Goal: Task Accomplishment & Management: Use online tool/utility

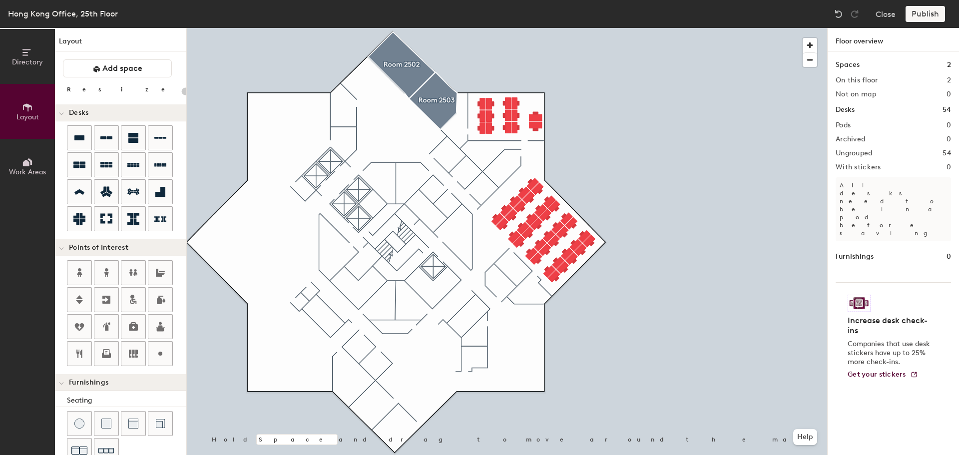
scroll to position [102, 0]
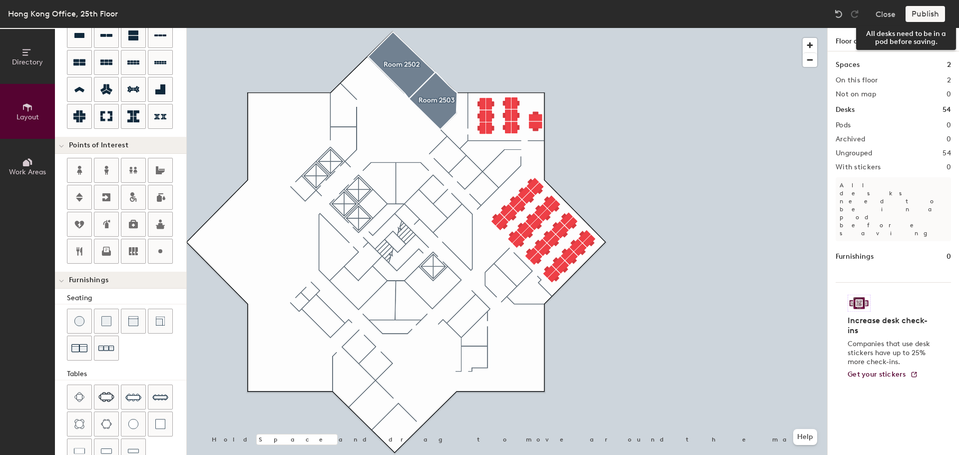
type input "20"
click at [921, 16] on div "Publish" at bounding box center [927, 14] width 45 height 16
click at [25, 8] on div "Hong Kong Office, 25th Floor" at bounding box center [63, 13] width 110 height 12
click at [26, 50] on icon at bounding box center [27, 52] width 11 height 11
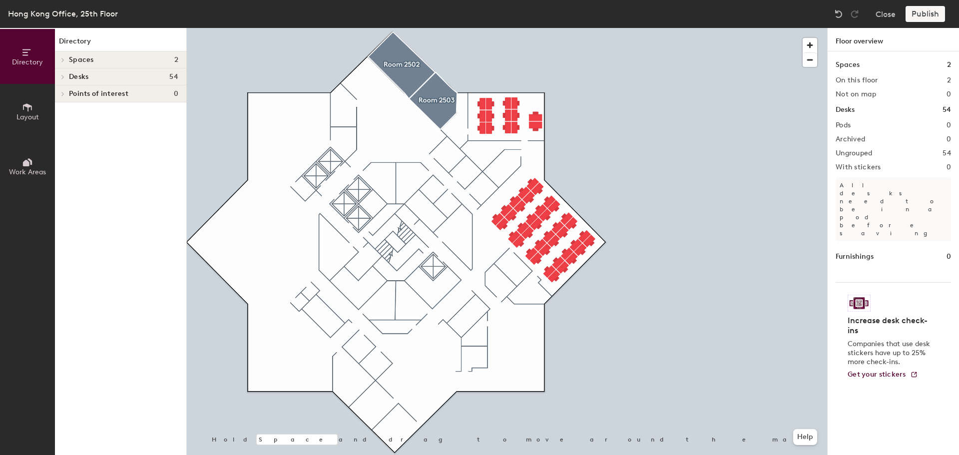
scroll to position [0, 0]
click at [31, 15] on div "Hong Kong Office, 25th Floor" at bounding box center [63, 13] width 110 height 12
click at [879, 14] on button "Close" at bounding box center [885, 14] width 20 height 16
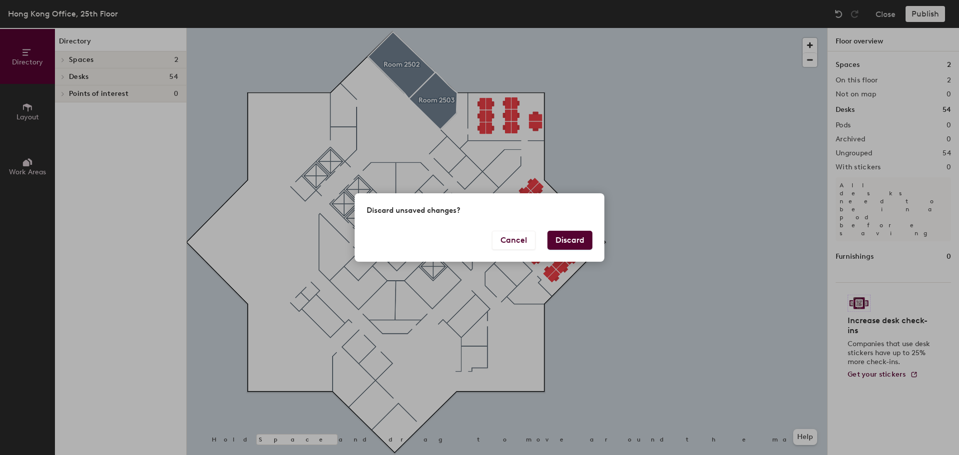
drag, startPoint x: 565, startPoint y: 240, endPoint x: 533, endPoint y: 263, distance: 39.8
click at [533, 263] on div "Discard unsaved changes? Cancel Discard" at bounding box center [479, 227] width 959 height 455
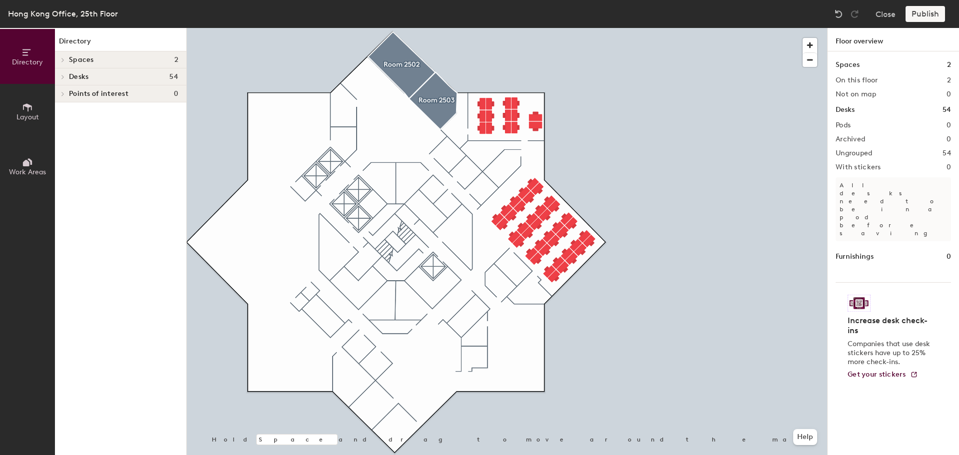
click at [913, 11] on div "Publish" at bounding box center [927, 14] width 45 height 16
drag, startPoint x: 777, startPoint y: 26, endPoint x: 717, endPoint y: 7, distance: 63.3
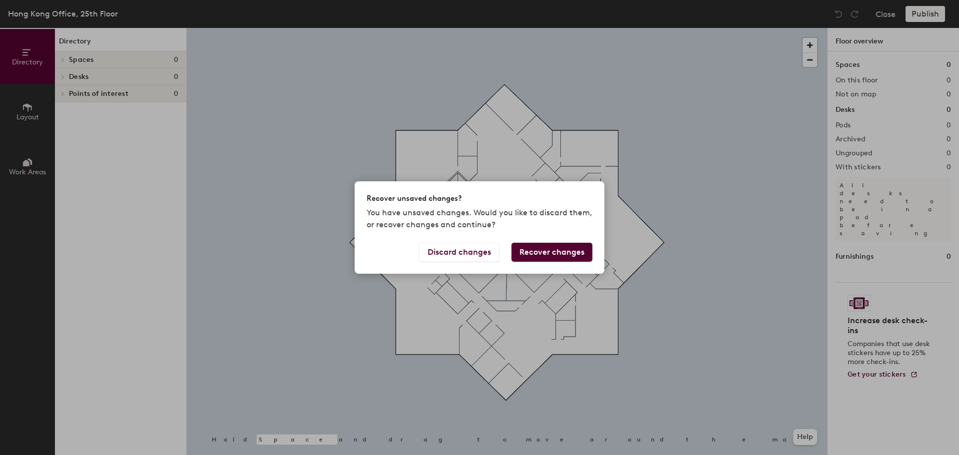
click at [561, 250] on button "Recover changes" at bounding box center [551, 252] width 81 height 19
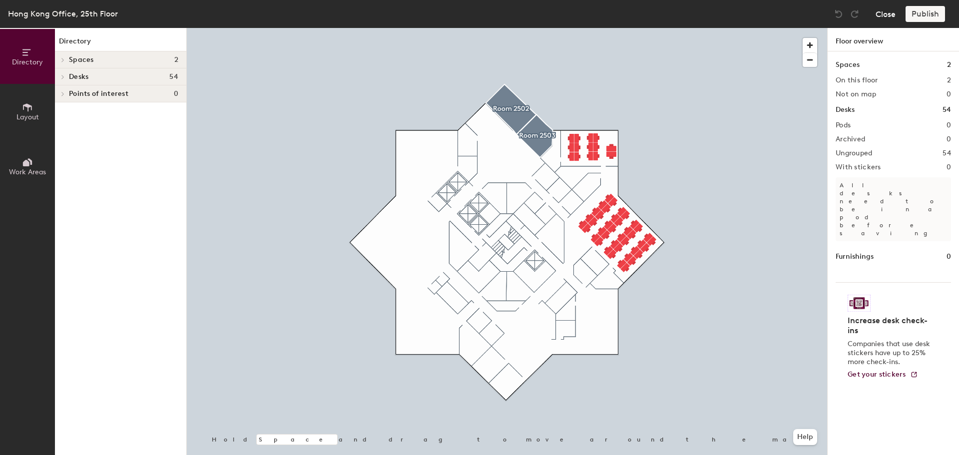
click at [886, 12] on button "Close" at bounding box center [885, 14] width 20 height 16
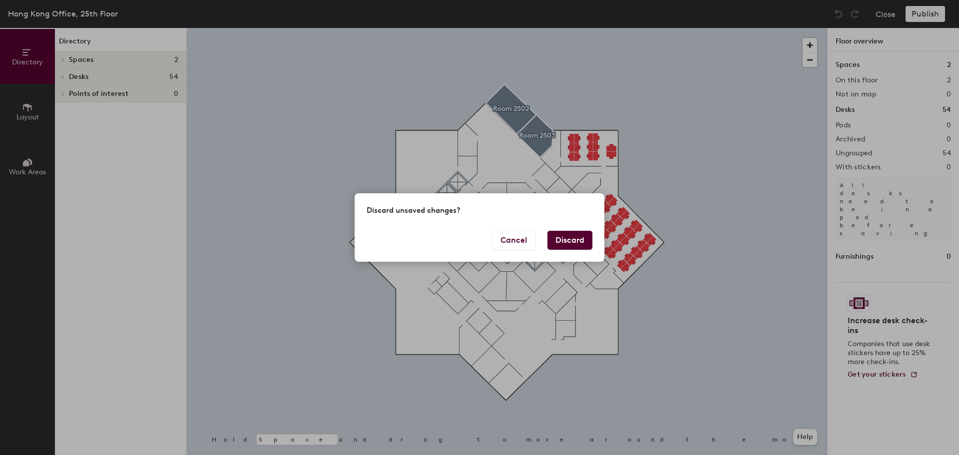
click at [563, 238] on button "Discard" at bounding box center [569, 240] width 45 height 19
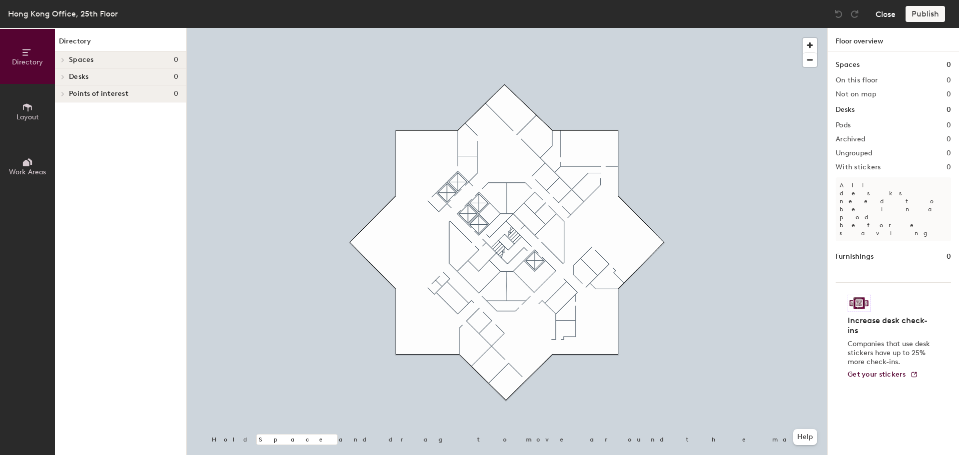
click at [885, 11] on button "Close" at bounding box center [885, 14] width 20 height 16
click at [811, 44] on span "button" at bounding box center [810, 45] width 14 height 14
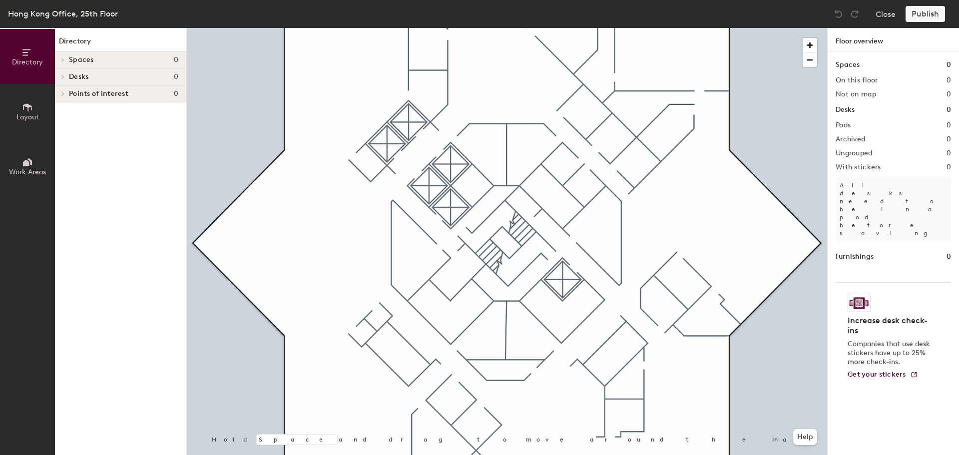
click at [86, 60] on span "Spaces" at bounding box center [81, 60] width 25 height 8
click at [26, 112] on icon at bounding box center [27, 107] width 11 height 11
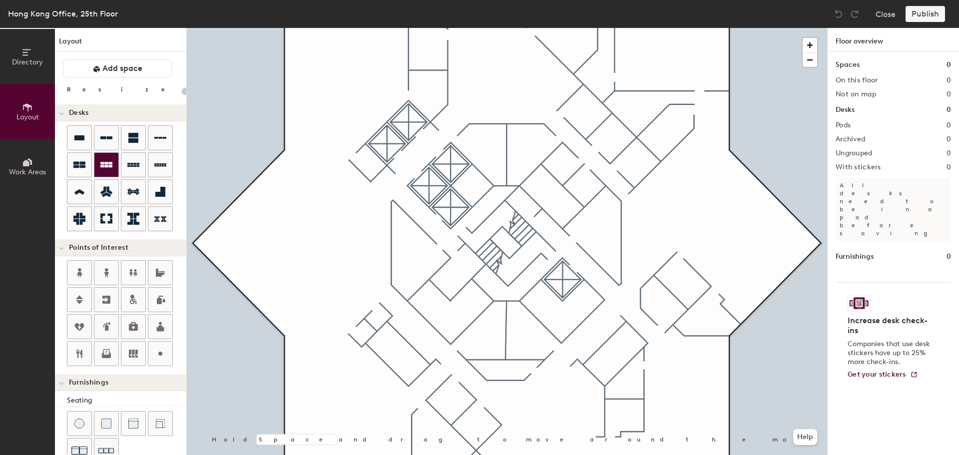
click at [98, 157] on div at bounding box center [106, 165] width 24 height 24
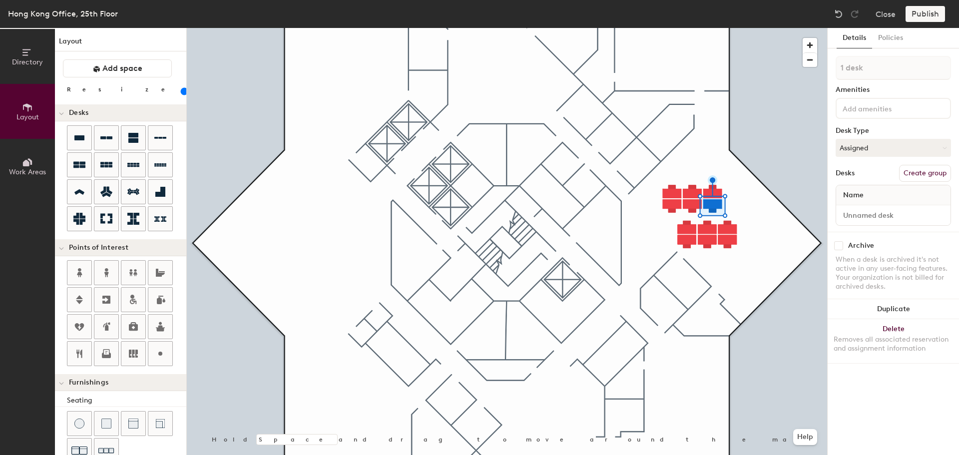
click at [680, 28] on div at bounding box center [507, 28] width 640 height 0
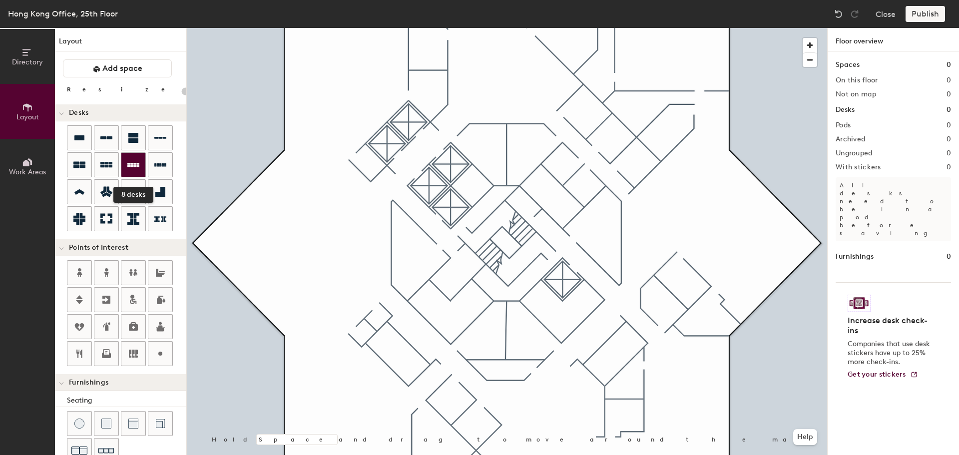
click at [140, 166] on div at bounding box center [133, 165] width 24 height 24
click at [165, 164] on icon at bounding box center [160, 164] width 12 height 3
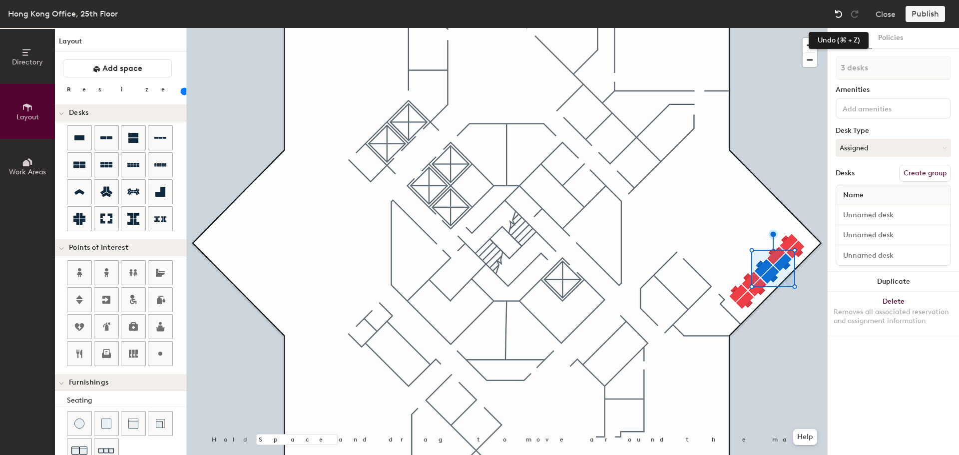
click at [841, 15] on img at bounding box center [839, 14] width 10 height 10
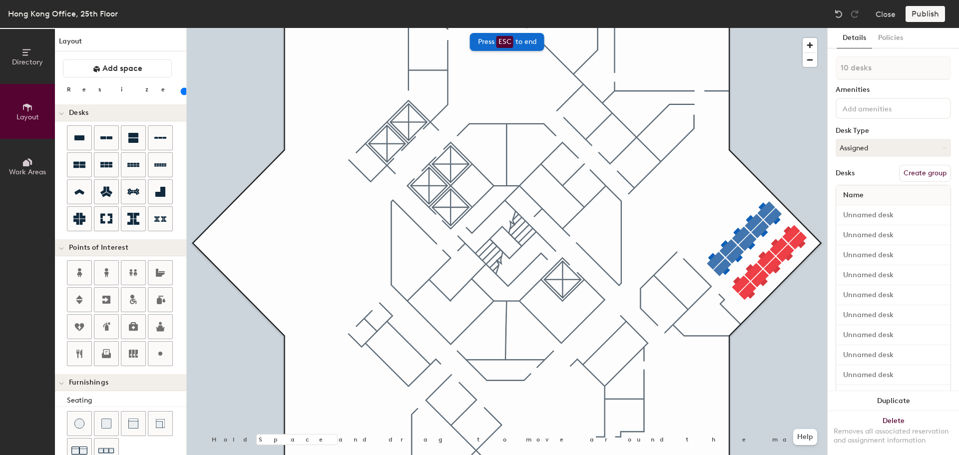
type input "100"
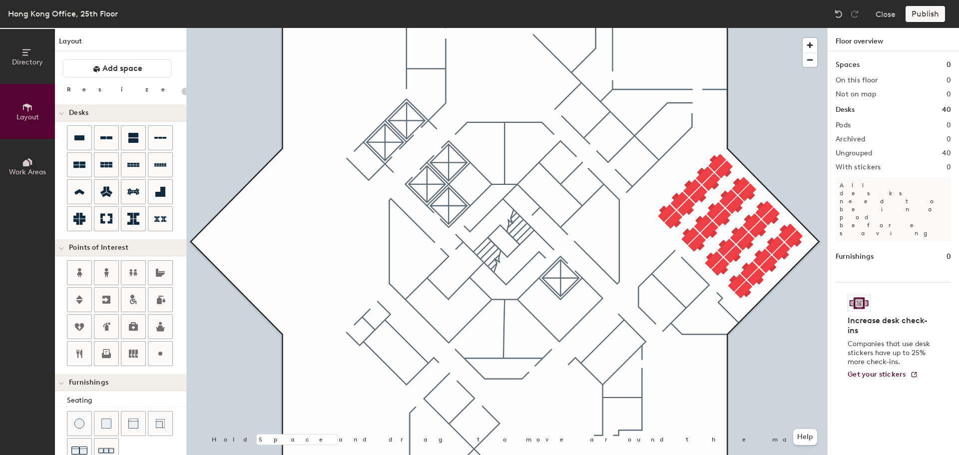
click at [28, 108] on icon at bounding box center [27, 107] width 9 height 8
click at [929, 15] on div "Publish" at bounding box center [927, 14] width 45 height 16
click at [927, 9] on div "Publish" at bounding box center [927, 14] width 45 height 16
click at [881, 15] on button "Close" at bounding box center [885, 14] width 20 height 16
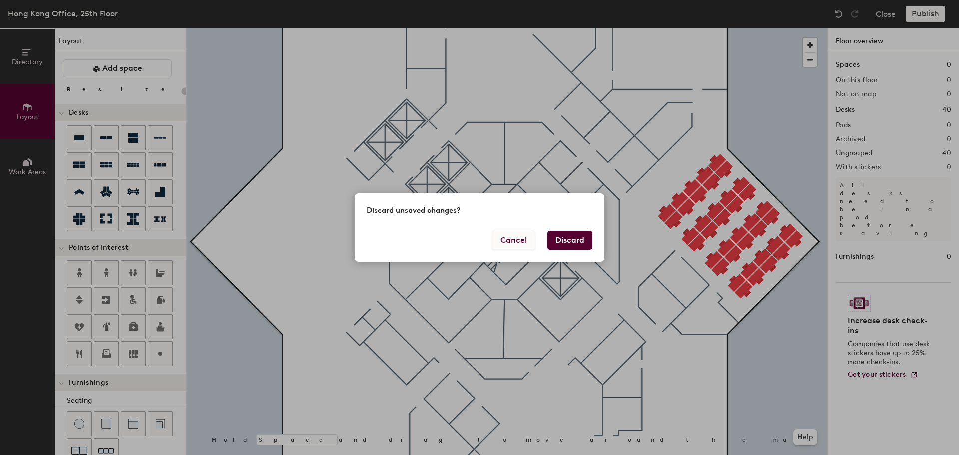
click at [511, 238] on button "Cancel" at bounding box center [513, 240] width 43 height 19
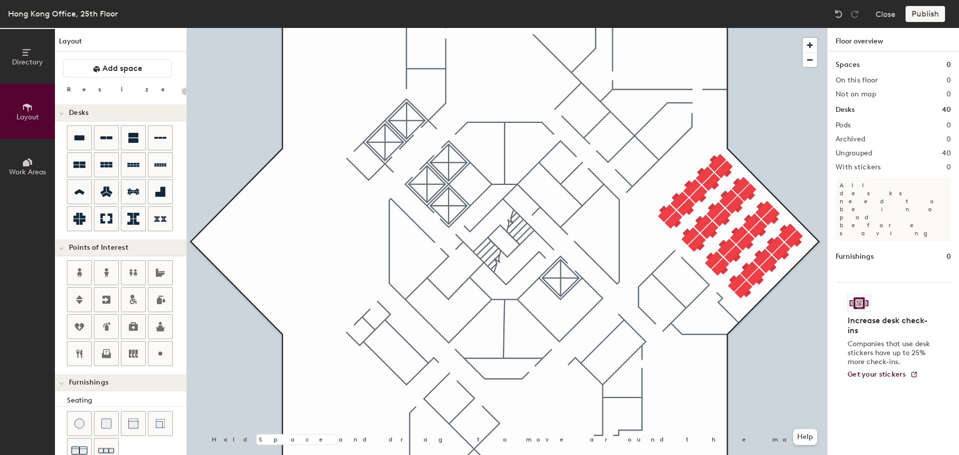
click at [938, 13] on div "Publish" at bounding box center [927, 14] width 45 height 16
click at [568, 28] on div at bounding box center [507, 28] width 640 height 0
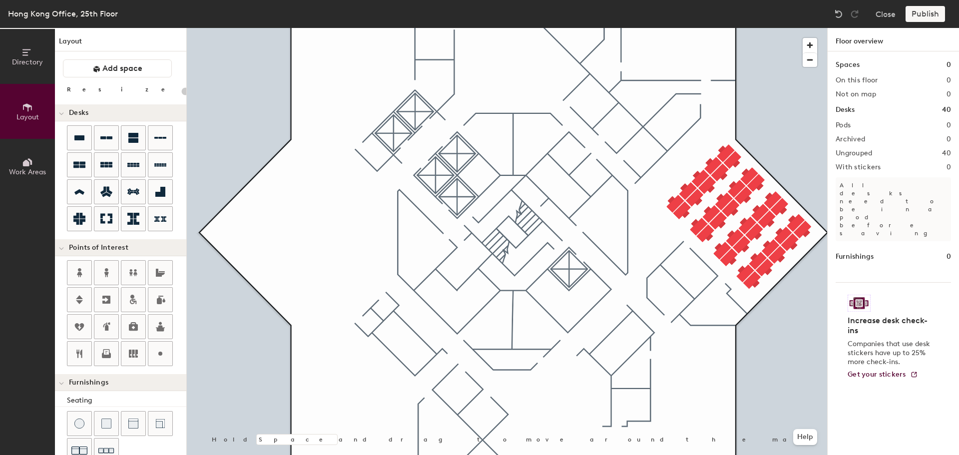
click at [923, 14] on div "Publish" at bounding box center [927, 14] width 45 height 16
drag, startPoint x: 805, startPoint y: 54, endPoint x: 838, endPoint y: 10, distance: 55.2
click at [838, 10] on img at bounding box center [839, 14] width 10 height 10
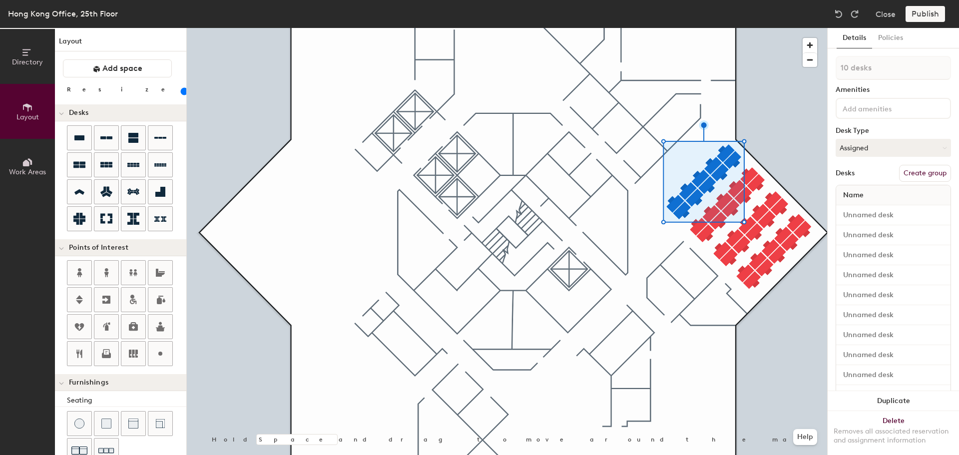
click at [927, 11] on div "Publish" at bounding box center [927, 14] width 45 height 16
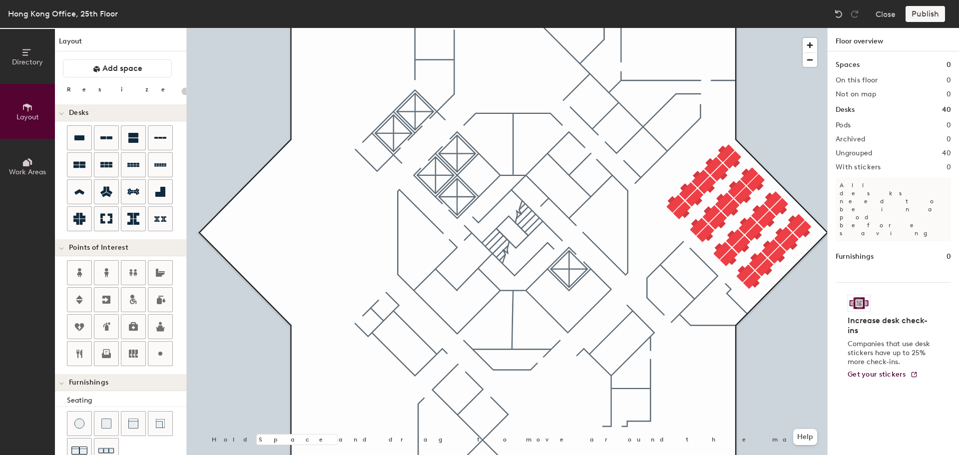
type input "20"
click at [34, 52] on button "Directory" at bounding box center [27, 56] width 55 height 55
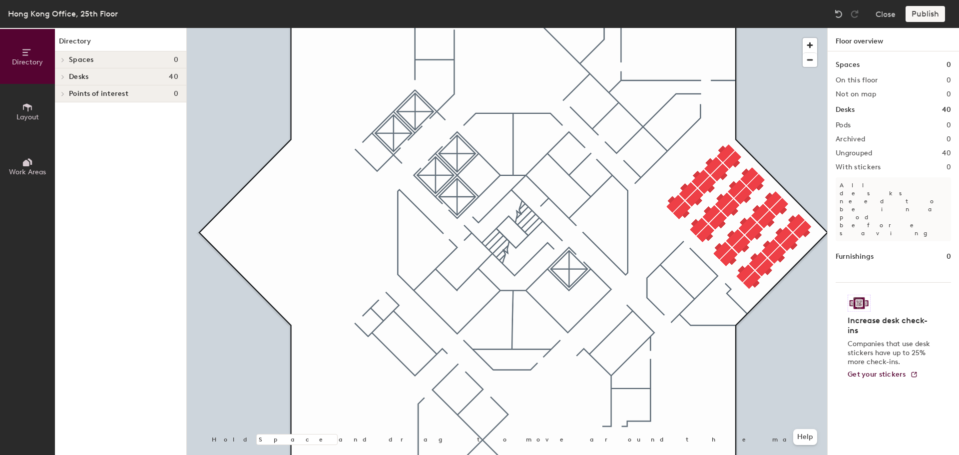
click at [62, 57] on div at bounding box center [61, 59] width 13 height 16
click at [117, 79] on h4 "Desks 40" at bounding box center [123, 77] width 109 height 8
click at [76, 109] on span "Points of interest" at bounding box center [98, 111] width 59 height 8
click at [40, 167] on button "Work Areas" at bounding box center [27, 166] width 55 height 55
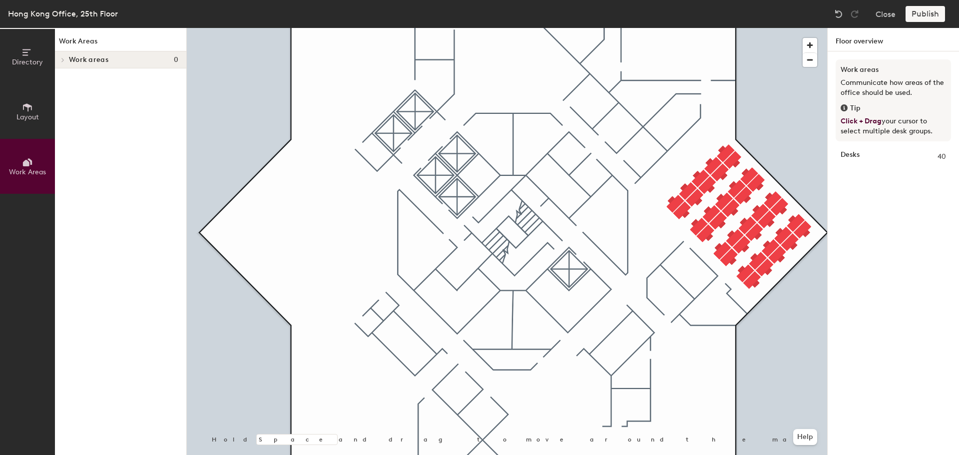
click at [927, 11] on div "Publish" at bounding box center [927, 14] width 45 height 16
click at [31, 45] on button "Directory" at bounding box center [27, 56] width 55 height 55
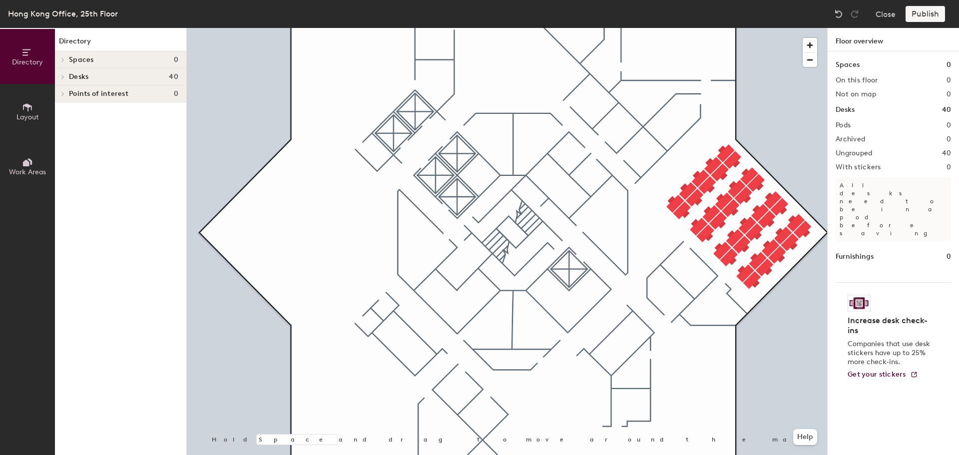
click at [933, 12] on div "Publish" at bounding box center [927, 14] width 45 height 16
click at [917, 20] on div "Publish" at bounding box center [927, 14] width 45 height 16
click at [917, 12] on div "Publish" at bounding box center [927, 14] width 45 height 16
click at [157, 75] on h4 "Desks 40" at bounding box center [123, 77] width 109 height 8
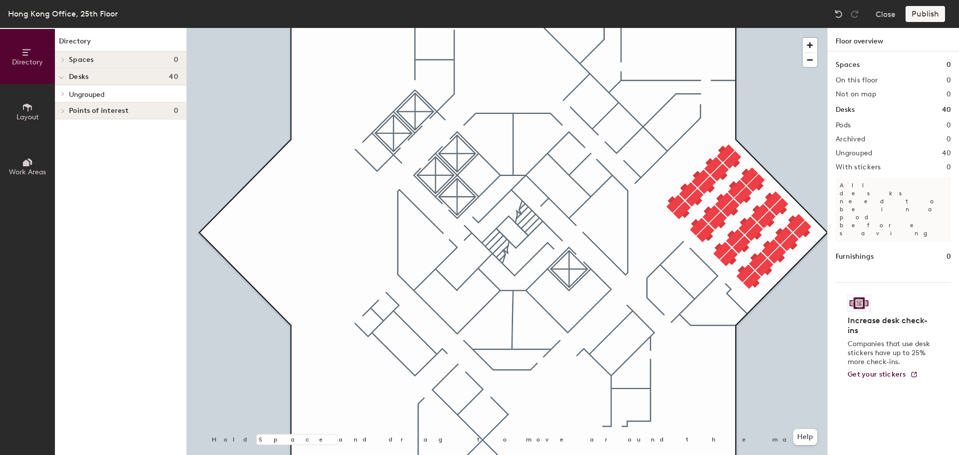
click at [76, 107] on span "Points of interest" at bounding box center [98, 111] width 59 height 8
click at [64, 76] on div at bounding box center [61, 76] width 13 height 16
click at [64, 76] on icon at bounding box center [63, 76] width 4 height 5
click at [64, 57] on div at bounding box center [61, 59] width 13 height 16
click at [880, 185] on p "All desks need to be in a pod before saving" at bounding box center [893, 209] width 115 height 64
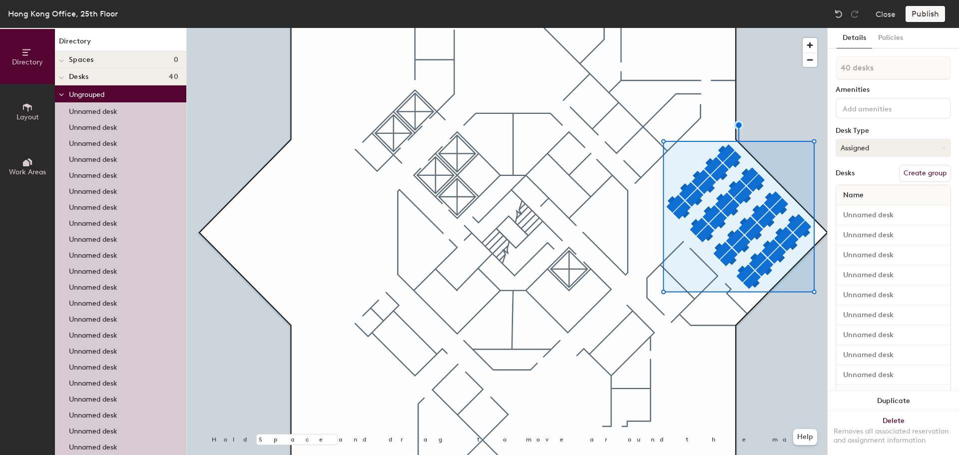
click at [870, 152] on button "Assigned" at bounding box center [893, 148] width 115 height 18
click at [867, 177] on div "Assigned" at bounding box center [886, 178] width 100 height 15
click at [930, 14] on div "Publish" at bounding box center [927, 14] width 45 height 16
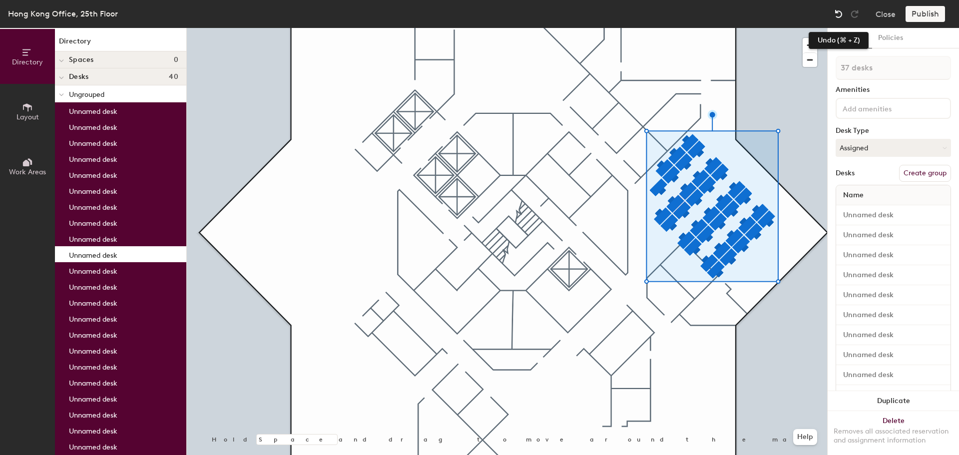
click at [835, 13] on img at bounding box center [839, 14] width 10 height 10
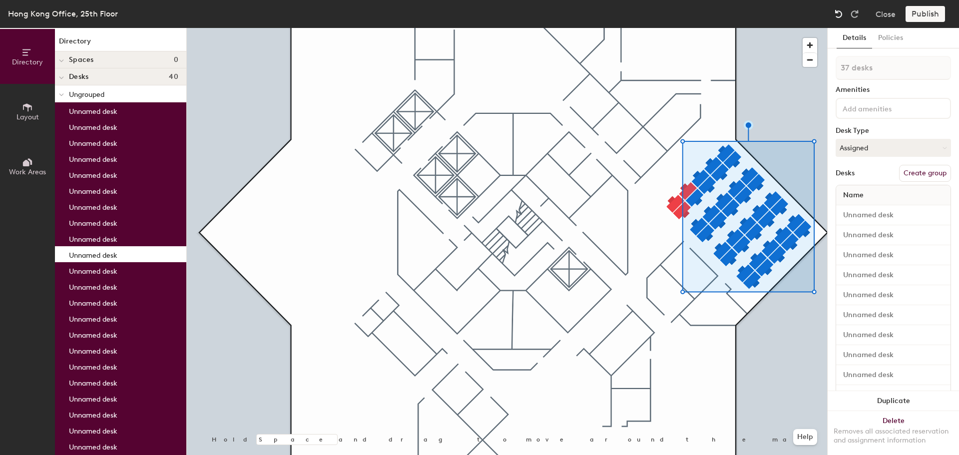
click at [835, 13] on img at bounding box center [839, 14] width 10 height 10
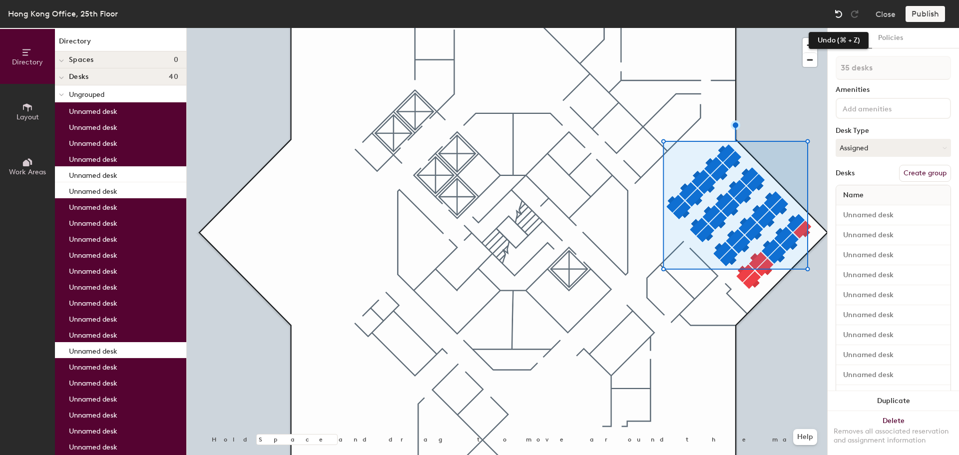
click at [840, 14] on img at bounding box center [839, 14] width 10 height 10
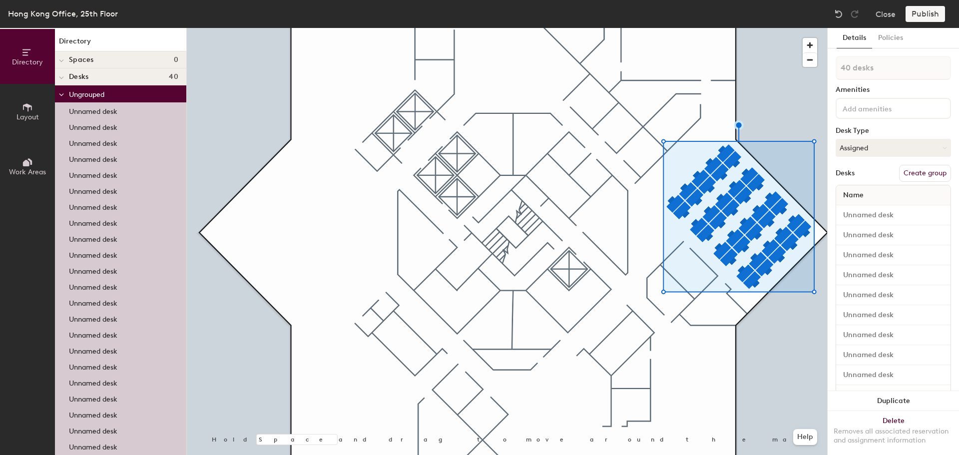
click at [899, 168] on button "Create group" at bounding box center [925, 173] width 52 height 17
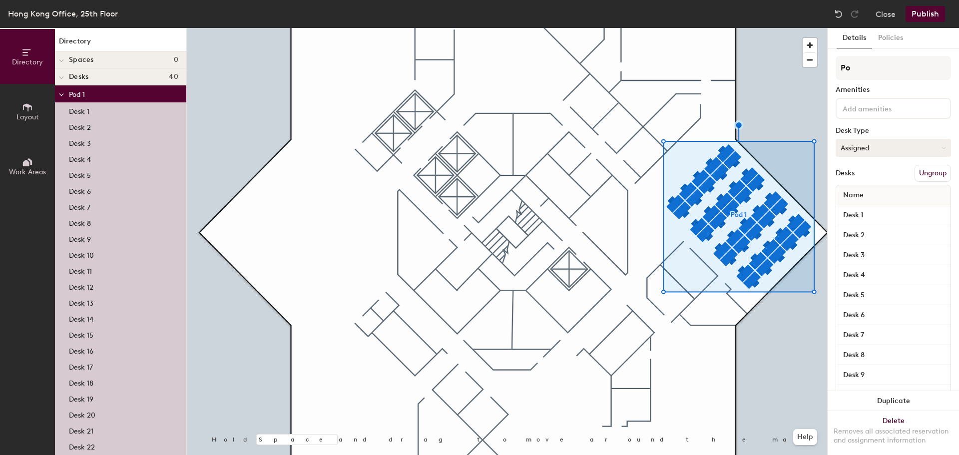
type input "P"
type input "Markets"
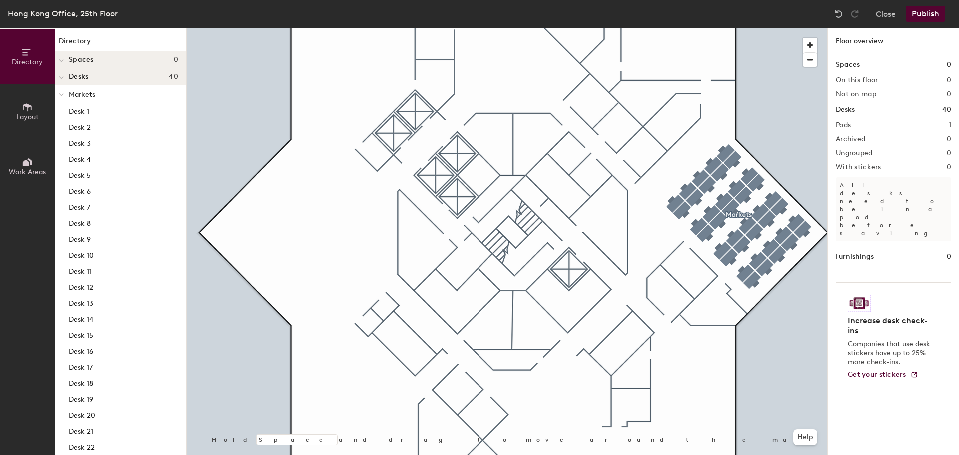
click at [930, 15] on button "Publish" at bounding box center [924, 14] width 39 height 16
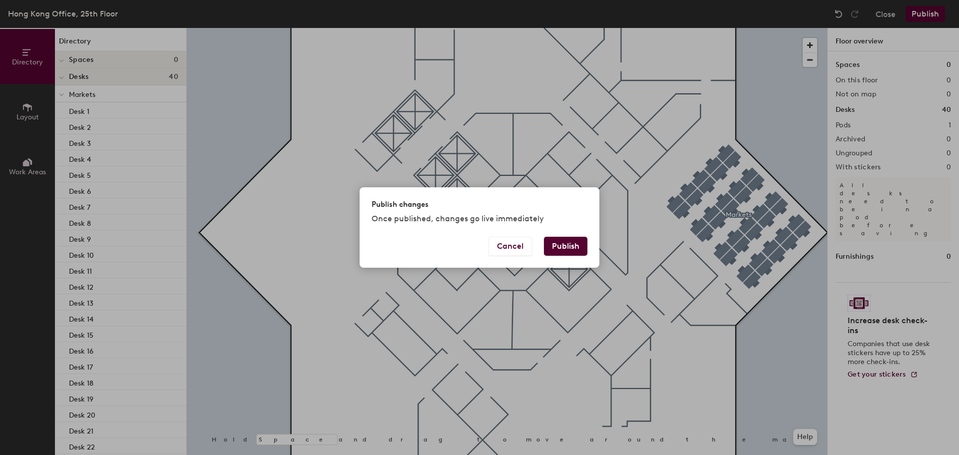
click at [564, 245] on button "Publish" at bounding box center [565, 246] width 43 height 19
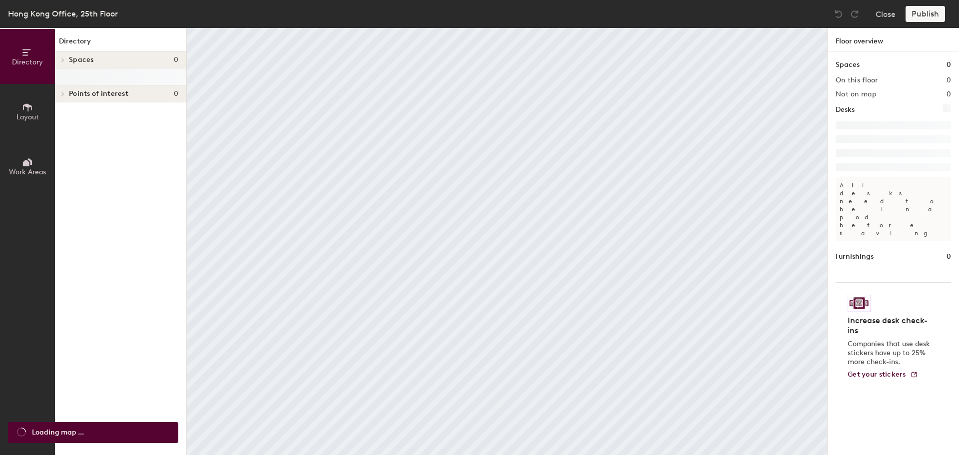
click at [115, 63] on h4 "Spaces 0" at bounding box center [123, 60] width 109 height 8
click at [64, 60] on icon at bounding box center [63, 59] width 4 height 5
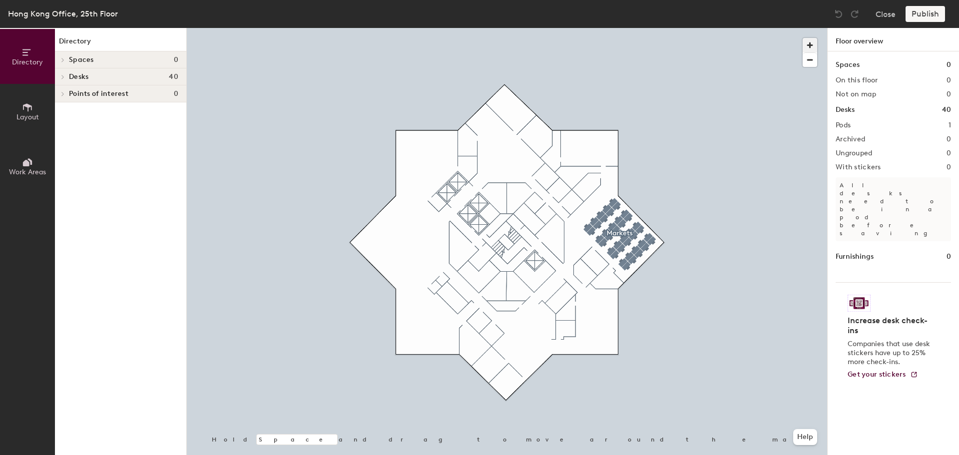
click at [813, 40] on span "button" at bounding box center [810, 45] width 14 height 14
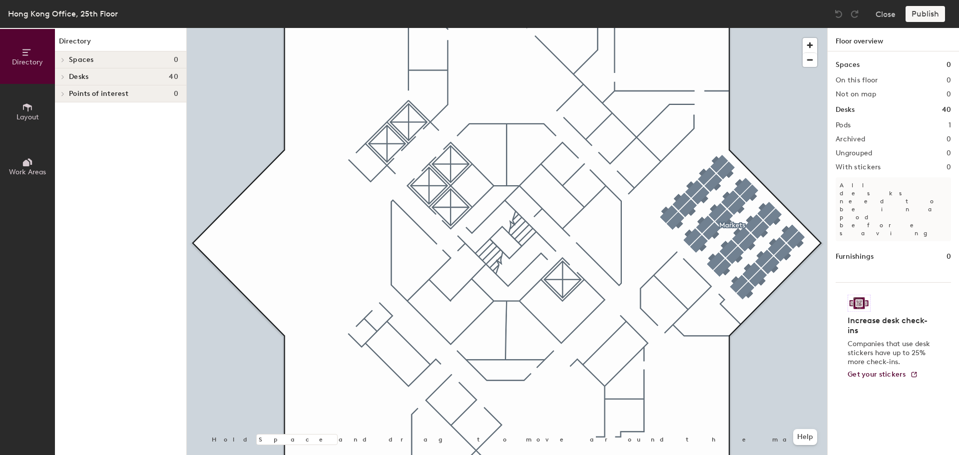
click at [35, 107] on button "Layout" at bounding box center [27, 111] width 55 height 55
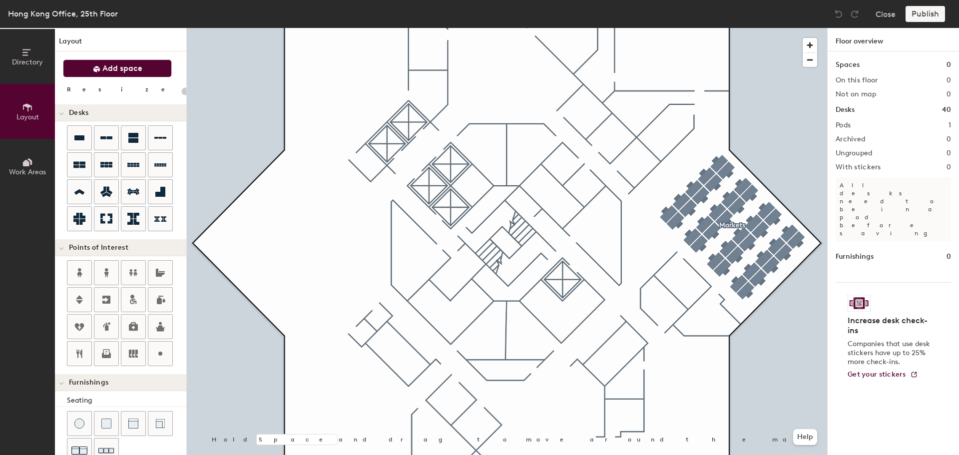
click at [127, 65] on span "Add space" at bounding box center [122, 68] width 40 height 10
click at [810, 46] on span "button" at bounding box center [810, 45] width 14 height 14
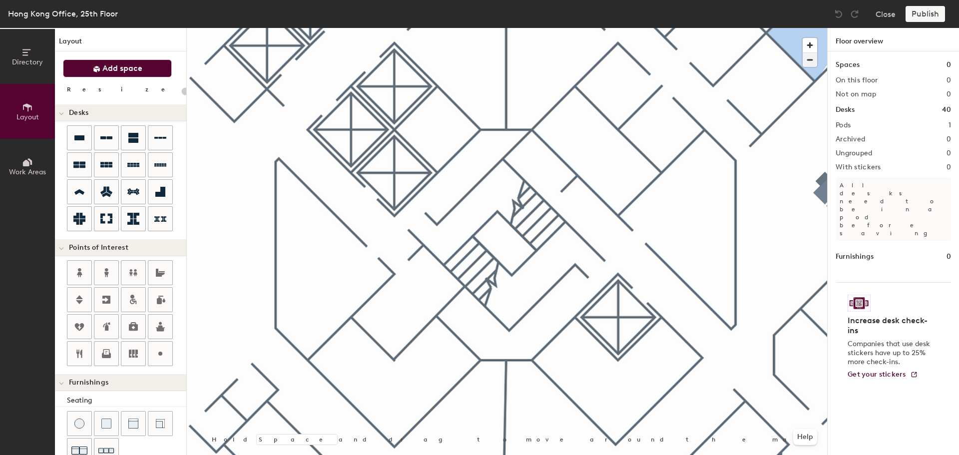
click at [810, 63] on span "button" at bounding box center [810, 60] width 14 height 14
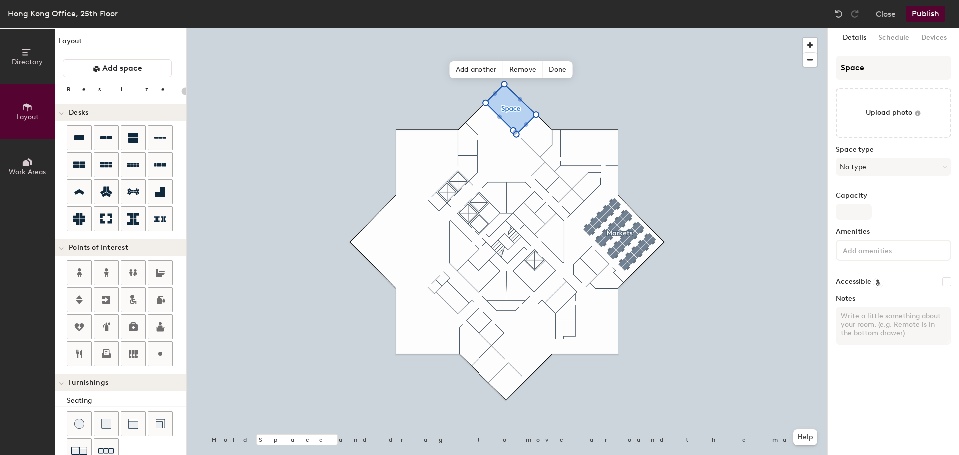
type input "20"
click at [864, 73] on input "Space" at bounding box center [893, 68] width 115 height 24
type input "Sp"
type input "20"
type input "S"
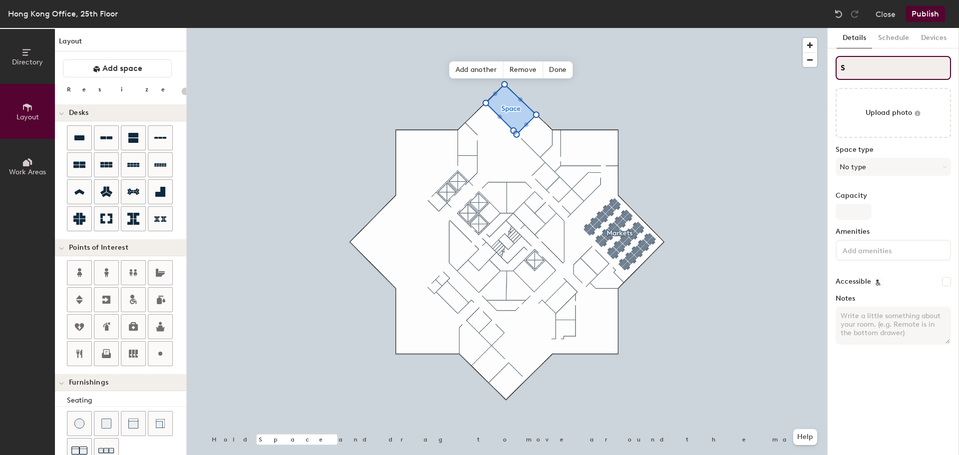
type input "20"
type input "S"
type input "20"
type input "S"
type input "20"
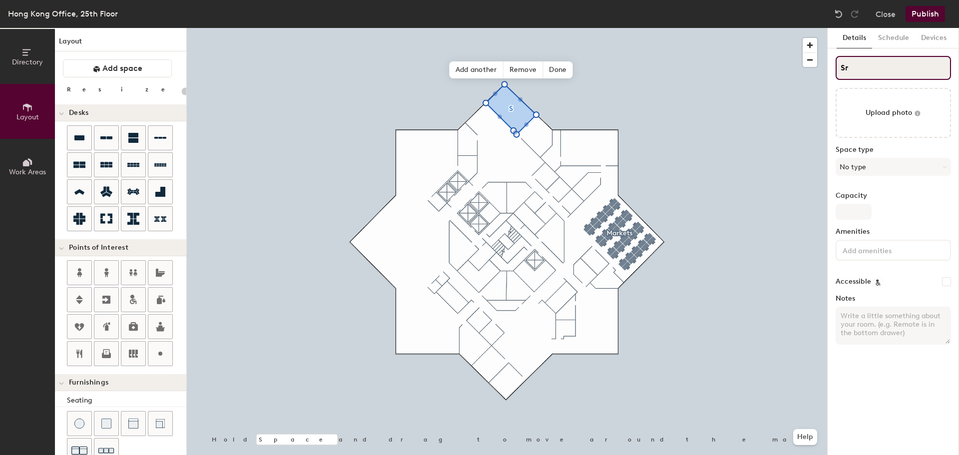
type input "S"
type input "20"
type input "SR"
type input "20"
type input "S"
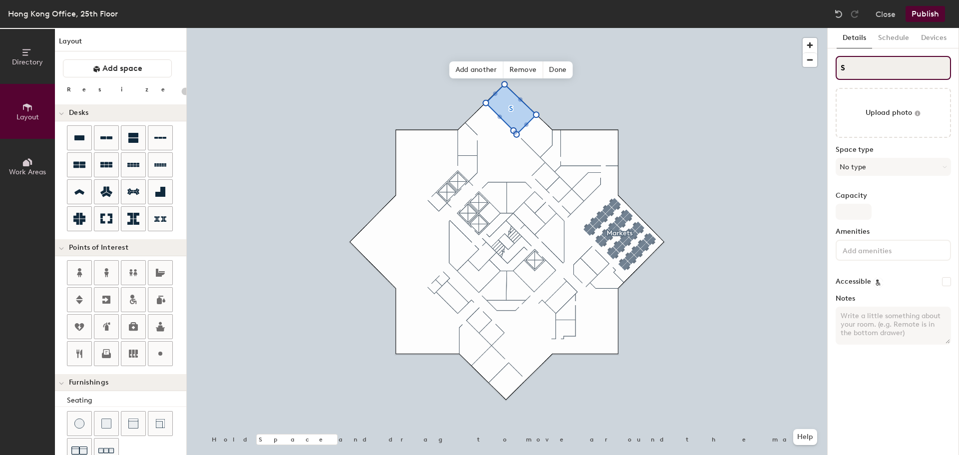
type input "20"
type input "Sr"
type input "20"
type input "S"
type input "20"
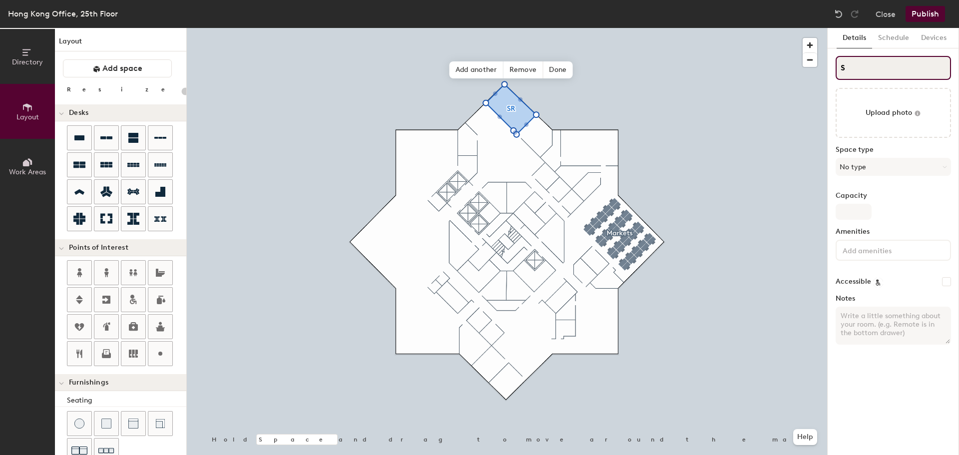
type input "S"
type input "20"
type input "S"
type input "20"
drag, startPoint x: 865, startPoint y: 73, endPoint x: 807, endPoint y: 57, distance: 60.4
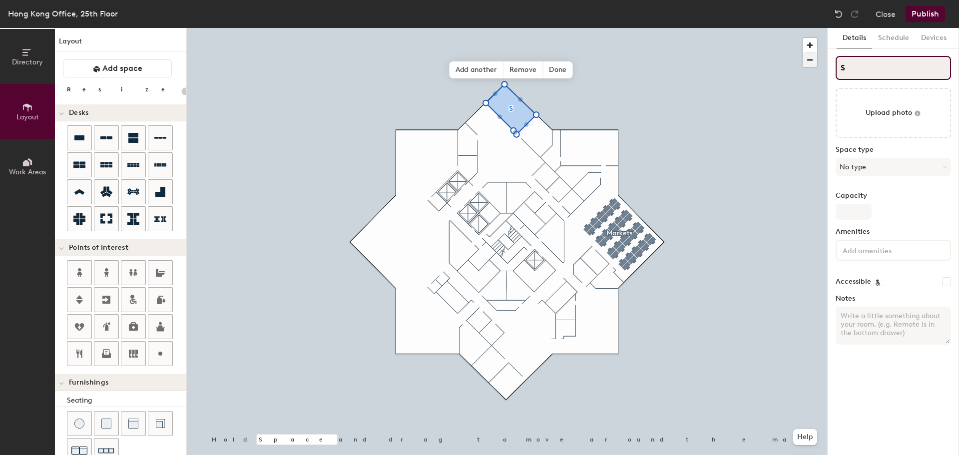
click at [807, 57] on div "Directory Layout Work Areas Layout Add space Resize Desks Points of Interest Fu…" at bounding box center [479, 241] width 959 height 427
drag, startPoint x: 839, startPoint y: 64, endPoint x: 855, endPoint y: 64, distance: 17.0
click at [855, 64] on input "S" at bounding box center [893, 68] width 115 height 24
type input "6"
type input "20"
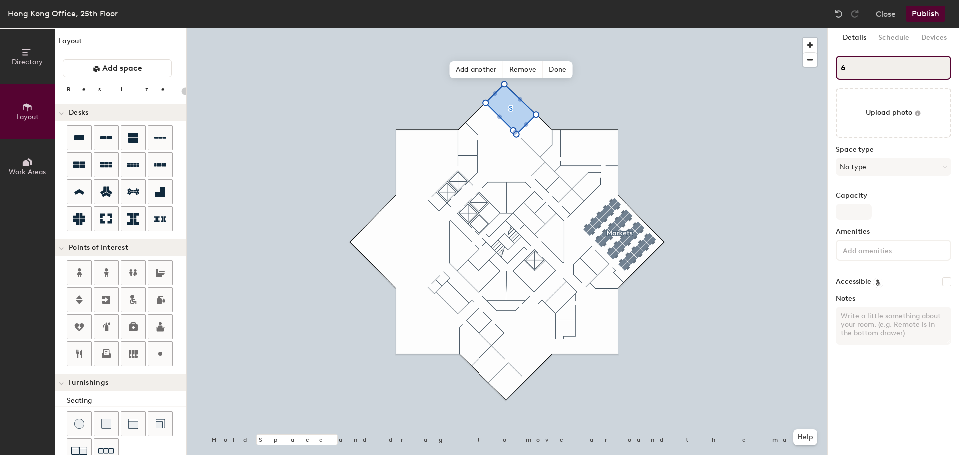
type input "6"
type input "20"
drag, startPoint x: 842, startPoint y: 67, endPoint x: 859, endPoint y: 67, distance: 18.0
click at [859, 67] on input "6" at bounding box center [893, 68] width 115 height 24
drag, startPoint x: 841, startPoint y: 63, endPoint x: 850, endPoint y: 65, distance: 9.8
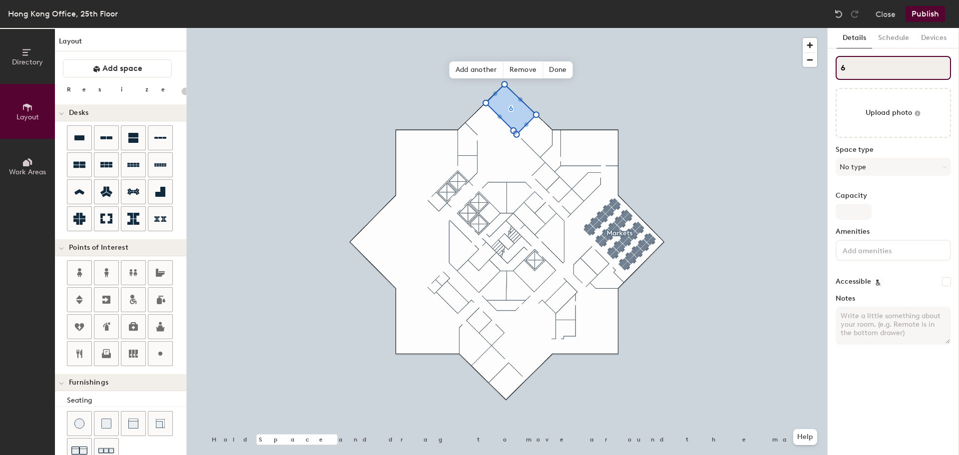
click at [850, 65] on input "6" at bounding box center [893, 68] width 115 height 24
type input "6Room"
type input "20"
type input "6Room"
type input "20"
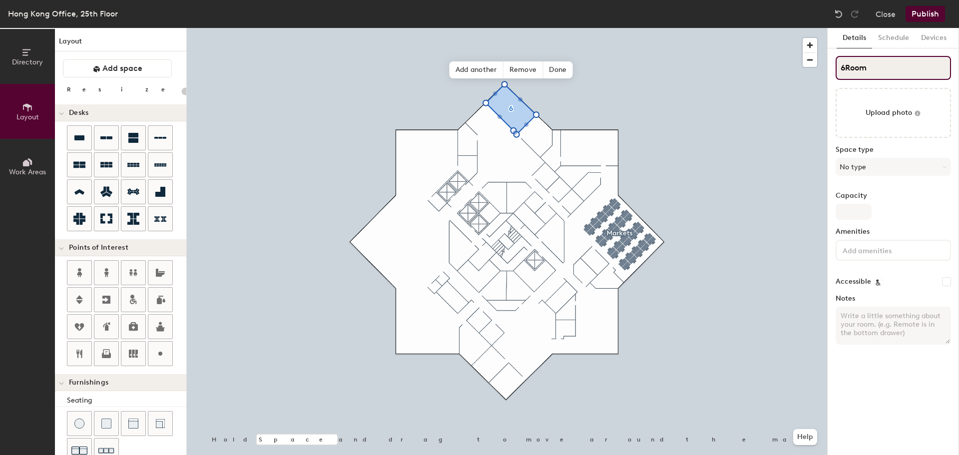
type input "6Room 2"
type input "20"
type input "6Room 25"
type input "20"
type input "6Room 250"
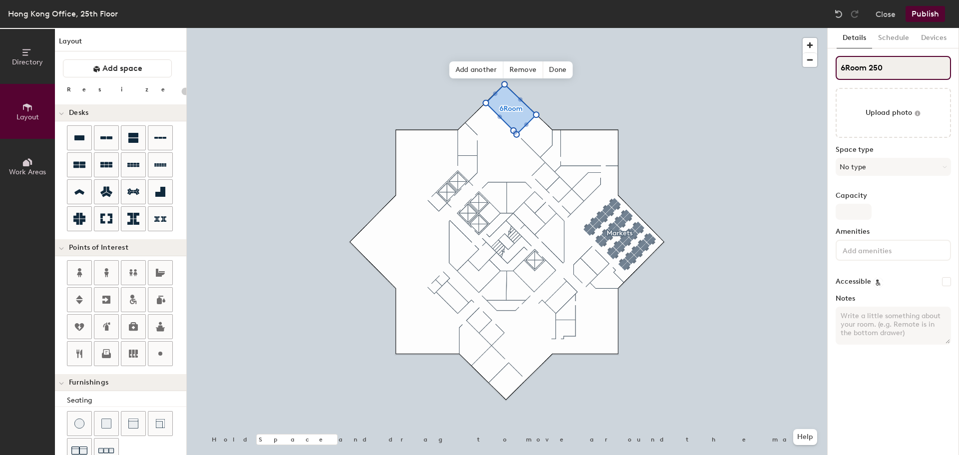
type input "20"
type input "6Room 2502"
click at [848, 64] on input "6Room 2502" at bounding box center [893, 68] width 115 height 24
click at [846, 65] on input "6Room 2502" at bounding box center [893, 68] width 115 height 24
type input "20"
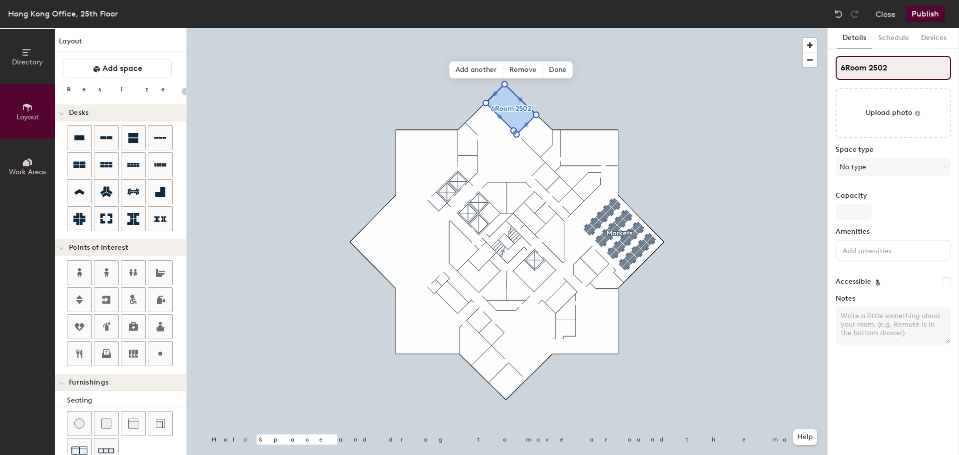
type input "Room 2502"
type input "20"
type input "Room 2502"
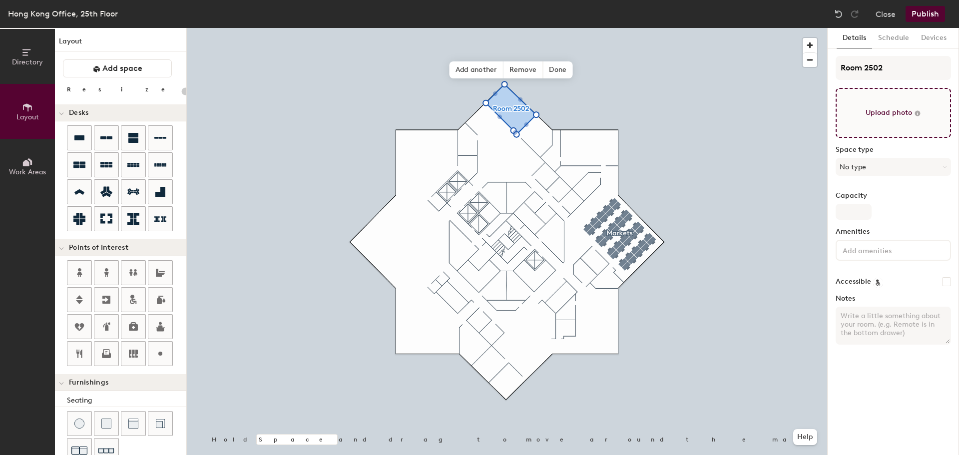
click at [880, 98] on input "file" at bounding box center [893, 113] width 115 height 50
type input "C:\fakepath\20230222_164658.jpg"
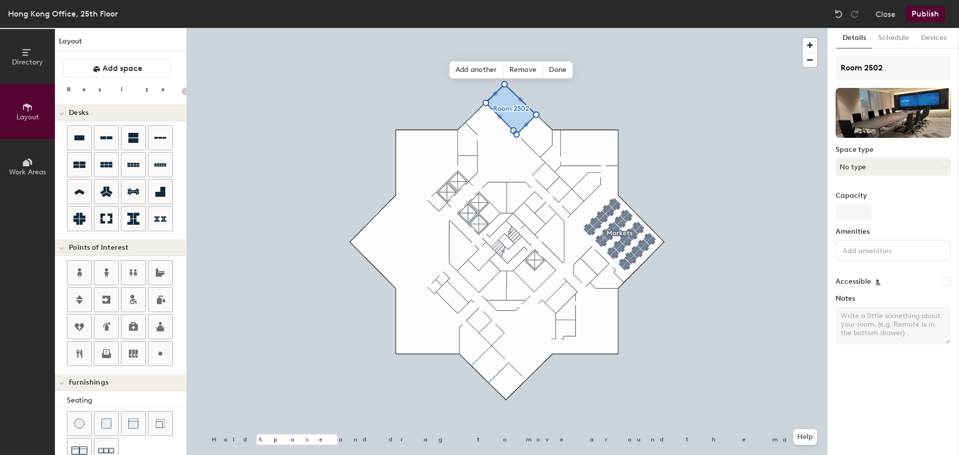
click at [889, 170] on button "No type" at bounding box center [893, 167] width 115 height 18
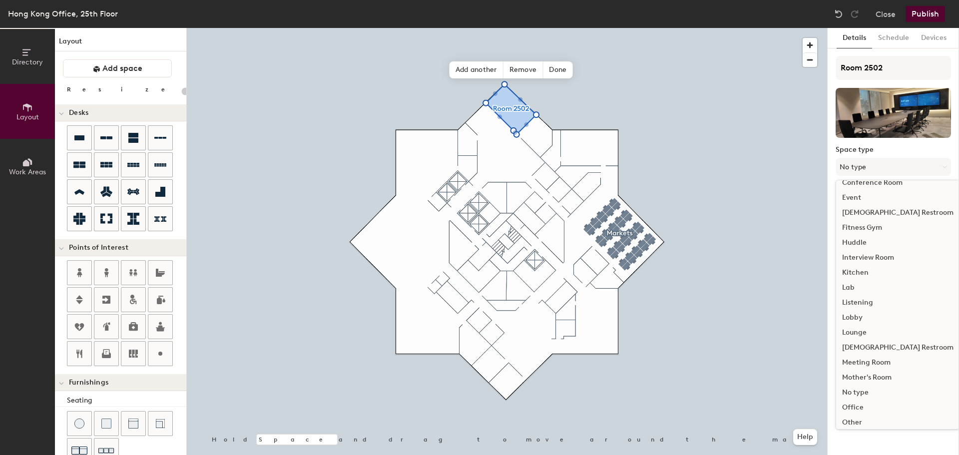
scroll to position [90, 0]
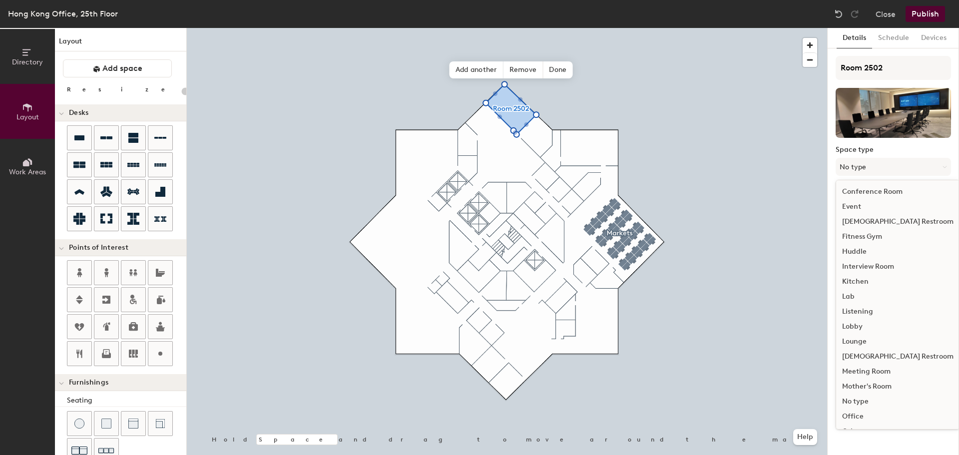
click at [878, 365] on div "Meeting Room" at bounding box center [897, 371] width 123 height 15
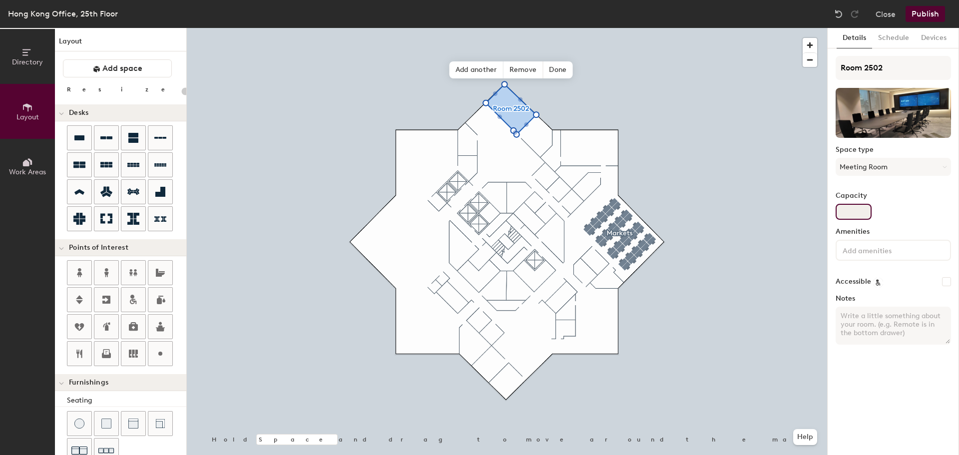
click at [845, 209] on input "Capacity" at bounding box center [854, 212] width 36 height 16
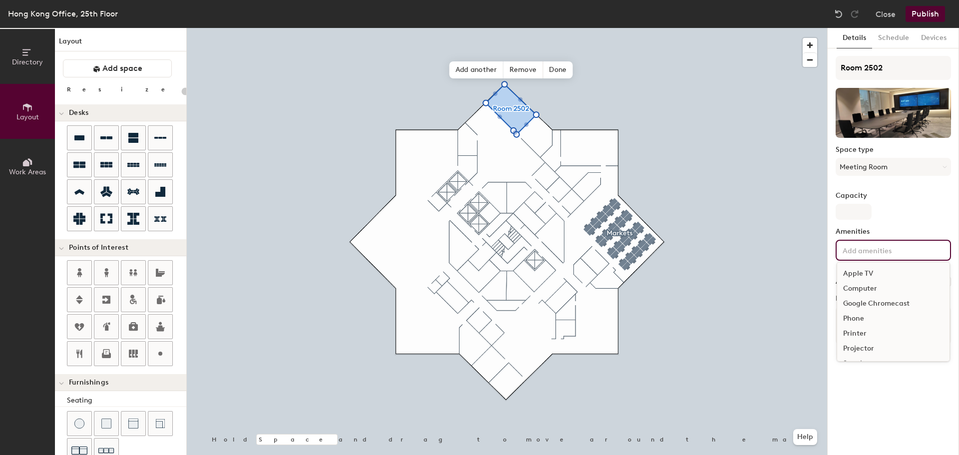
click at [850, 247] on input at bounding box center [886, 250] width 90 height 12
click at [872, 326] on div "Speakers" at bounding box center [893, 326] width 112 height 15
click at [885, 338] on div "Television" at bounding box center [893, 341] width 112 height 15
click at [889, 366] on div "Video Conferencing" at bounding box center [893, 364] width 112 height 15
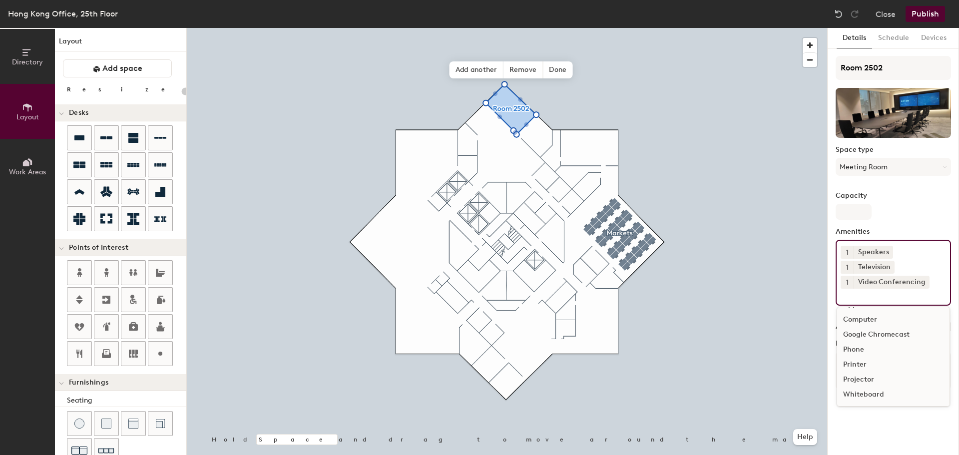
scroll to position [14, 0]
click at [879, 395] on div "Whiteboard" at bounding box center [893, 394] width 112 height 15
type input "20"
click at [896, 433] on div "Details Schedule Devices Room 2502 Space type Meeting Room Capacity Amenities 1…" at bounding box center [893, 241] width 131 height 427
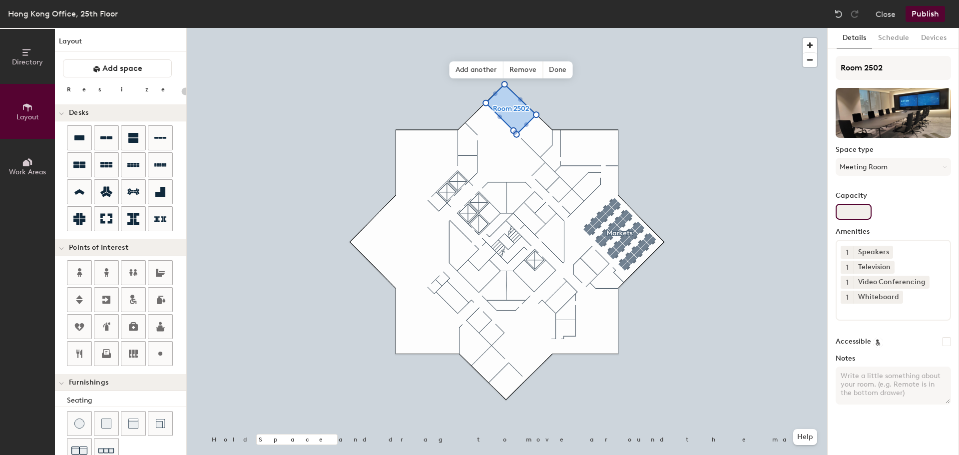
click at [845, 215] on input "Capacity" at bounding box center [854, 212] width 36 height 16
type input "12"
type input "20"
type input "122"
type input "20"
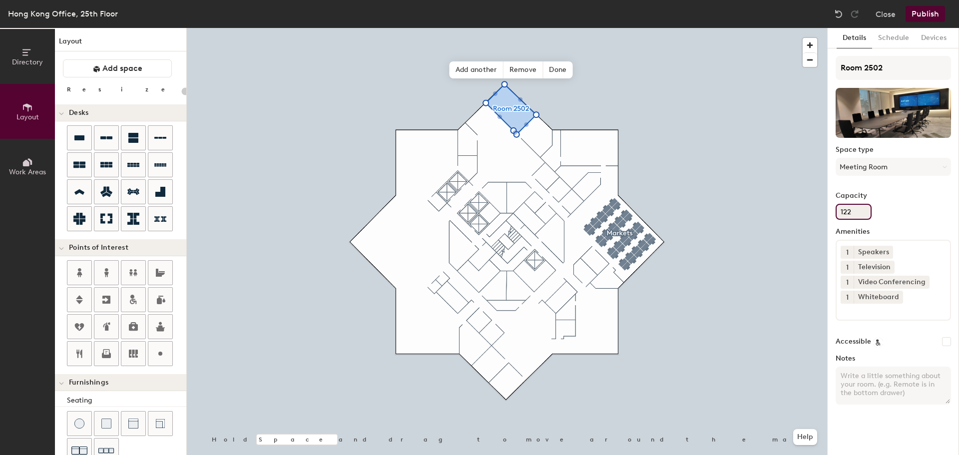
type input "12"
type input "20"
type input "12"
click at [944, 341] on input "Accessible" at bounding box center [946, 341] width 9 height 9
checkbox input "false"
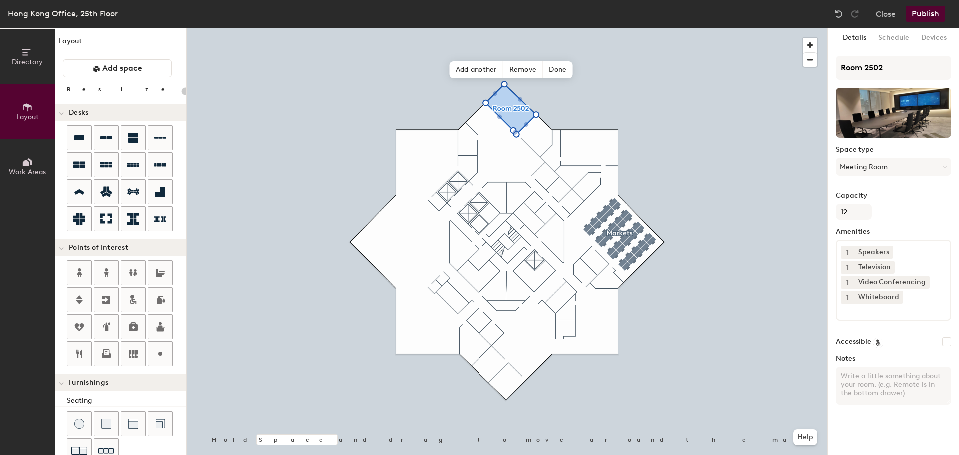
type input "20"
checkbox input "true"
click at [555, 65] on span "Done" at bounding box center [557, 69] width 29 height 17
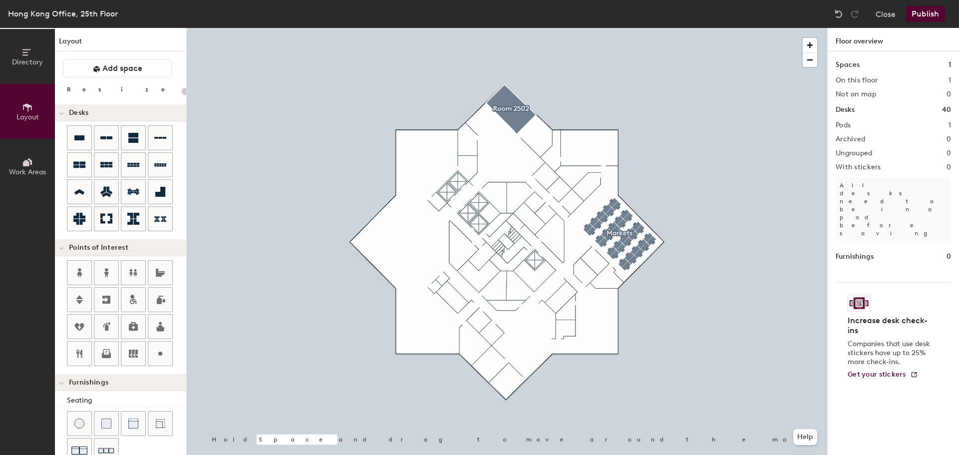
click at [934, 16] on button "Publish" at bounding box center [924, 14] width 39 height 16
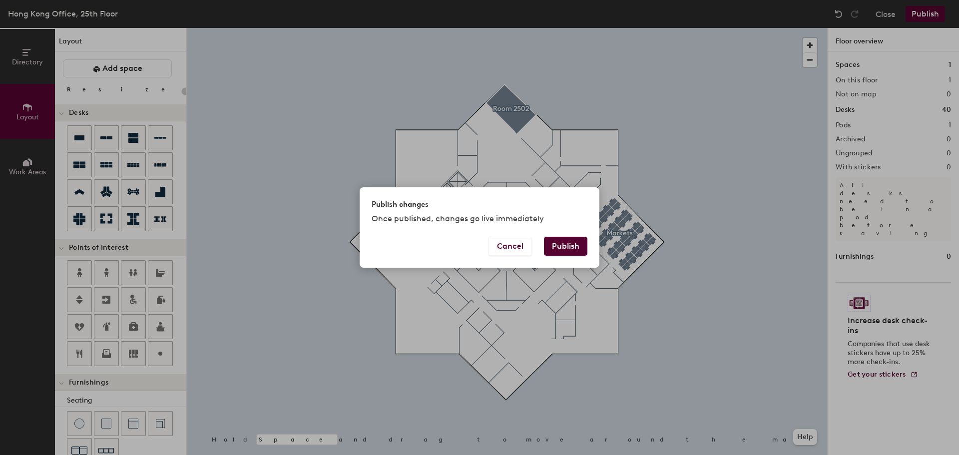
click at [576, 246] on button "Publish" at bounding box center [565, 246] width 43 height 19
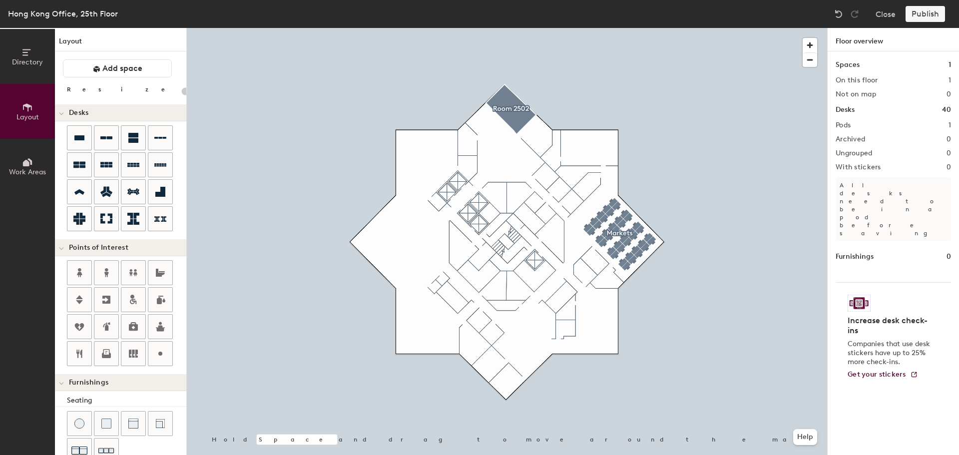
type input "20"
